Goal: Task Accomplishment & Management: Complete application form

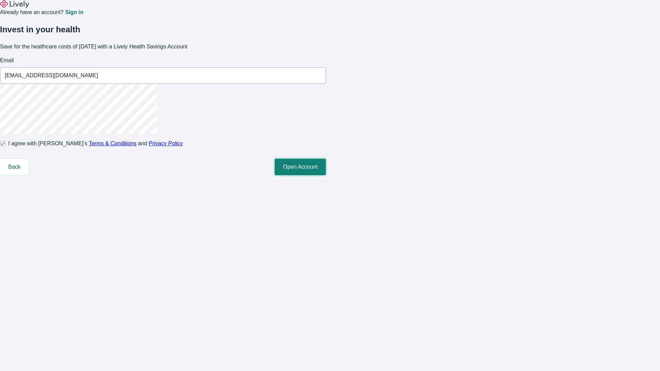
click at [326, 175] on button "Open Account" at bounding box center [300, 167] width 51 height 16
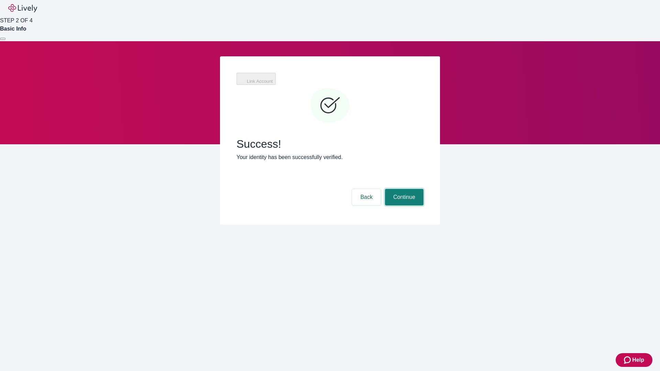
click at [403, 189] on button "Continue" at bounding box center [404, 197] width 38 height 16
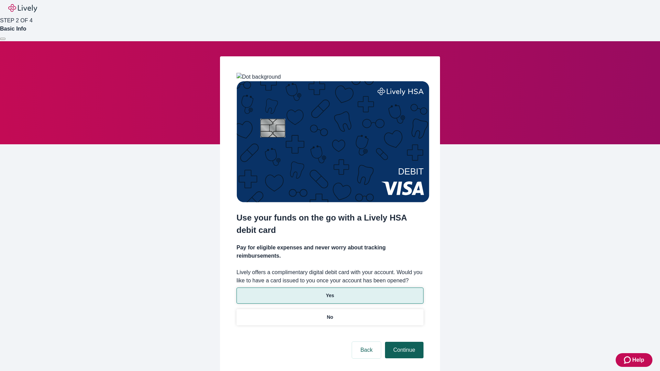
click at [329, 292] on p "Yes" at bounding box center [330, 295] width 8 height 7
click at [403, 342] on button "Continue" at bounding box center [404, 350] width 38 height 16
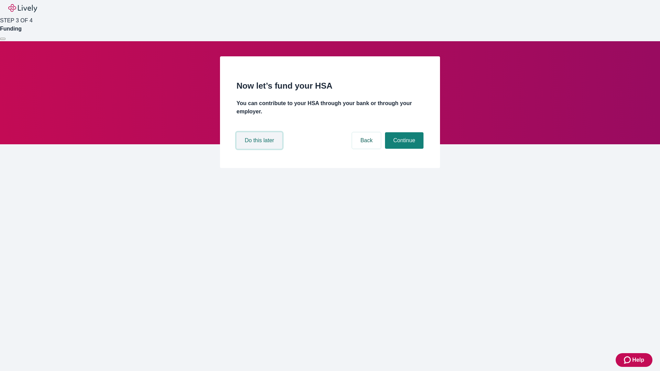
click at [260, 149] on button "Do this later" at bounding box center [259, 140] width 46 height 16
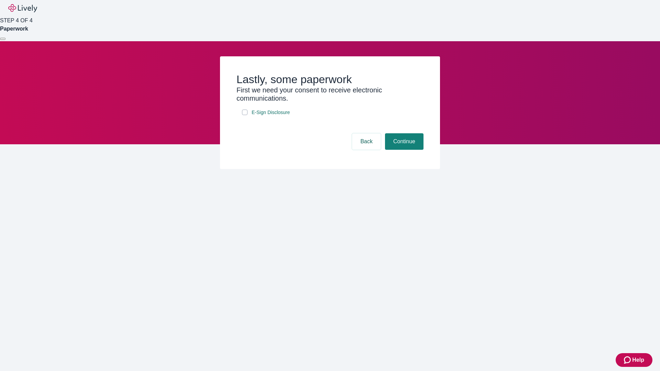
click at [245, 115] on input "E-Sign Disclosure" at bounding box center [244, 112] width 5 height 5
checkbox input "true"
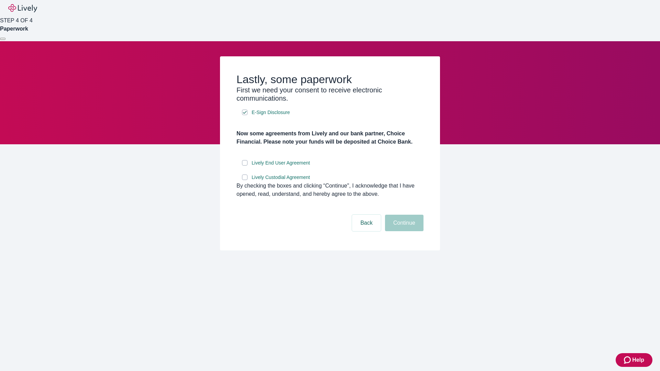
click at [245, 166] on input "Lively End User Agreement" at bounding box center [244, 162] width 5 height 5
checkbox input "true"
click at [245, 180] on input "Lively Custodial Agreement" at bounding box center [244, 177] width 5 height 5
checkbox input "true"
click at [403, 231] on button "Continue" at bounding box center [404, 223] width 38 height 16
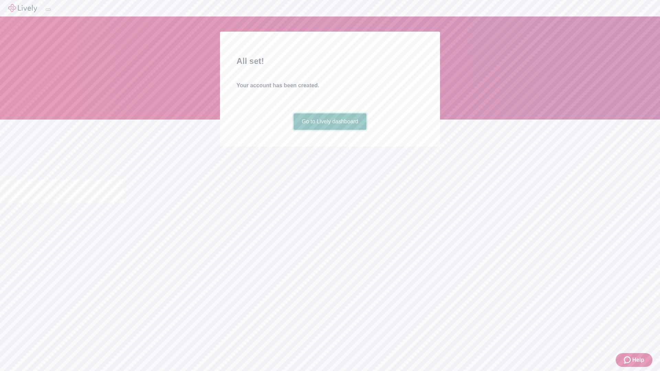
click at [329, 130] on link "Go to Lively dashboard" at bounding box center [329, 121] width 73 height 16
